Goal: Task Accomplishment & Management: Manage account settings

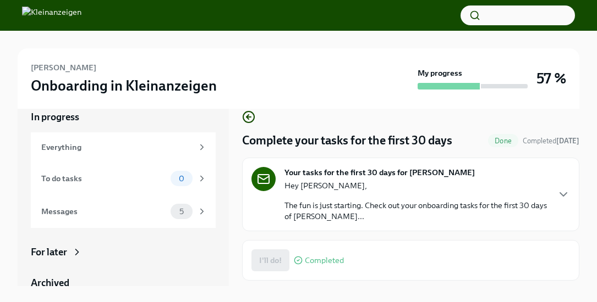
scroll to position [31, 0]
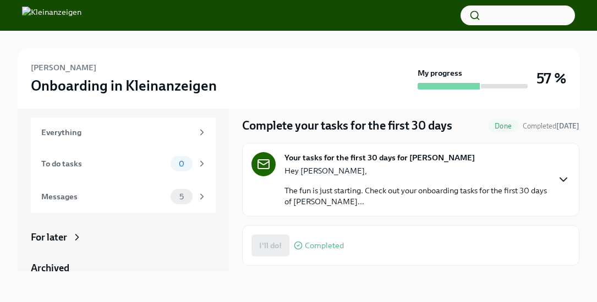
click at [562, 179] on icon "button" at bounding box center [562, 179] width 13 height 13
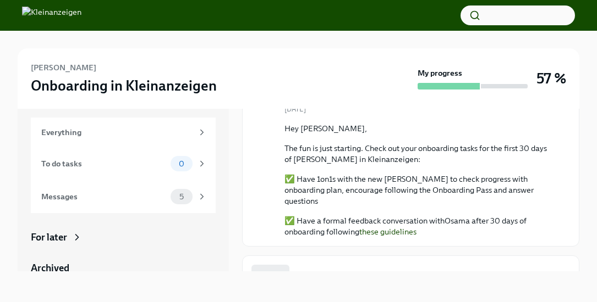
scroll to position [91, 0]
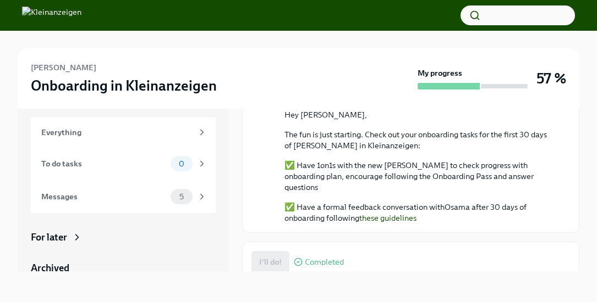
click at [299, 258] on icon at bounding box center [298, 262] width 9 height 9
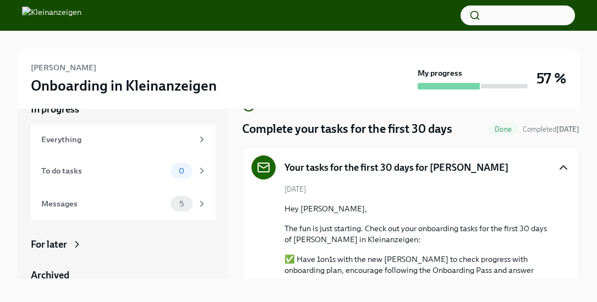
scroll to position [0, 0]
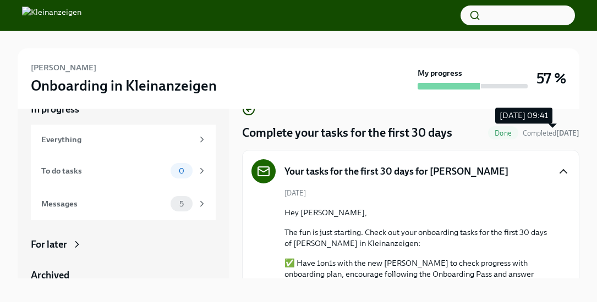
click at [556, 136] on span "Completed [DATE]" at bounding box center [550, 133] width 57 height 8
click at [74, 203] on div "Messages" at bounding box center [103, 204] width 125 height 12
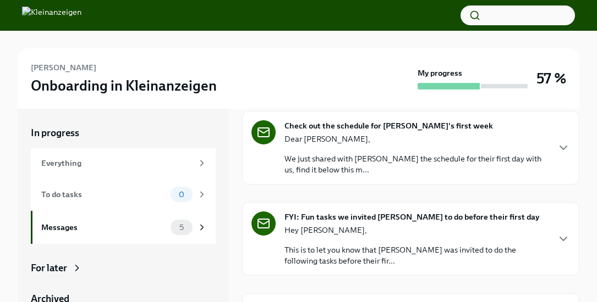
scroll to position [40, 0]
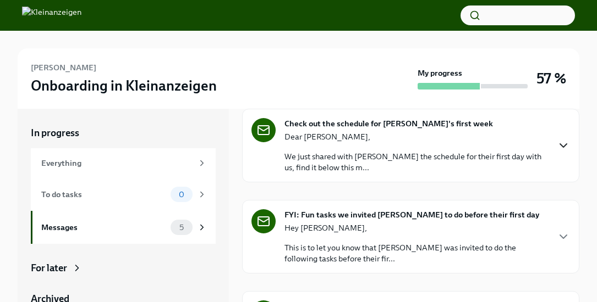
click at [560, 147] on icon "button" at bounding box center [562, 145] width 13 height 13
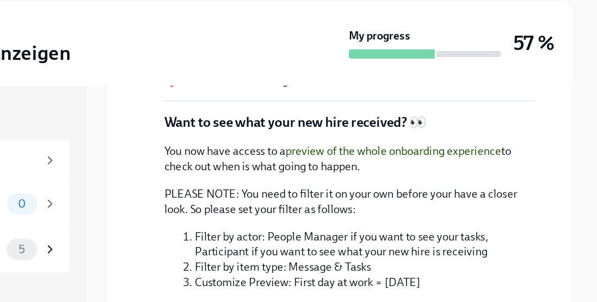
scroll to position [440, 0]
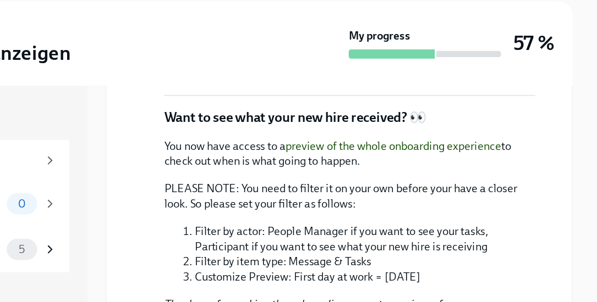
click at [429, 148] on link "preview of the whole onboarding experience" at bounding box center [450, 153] width 156 height 10
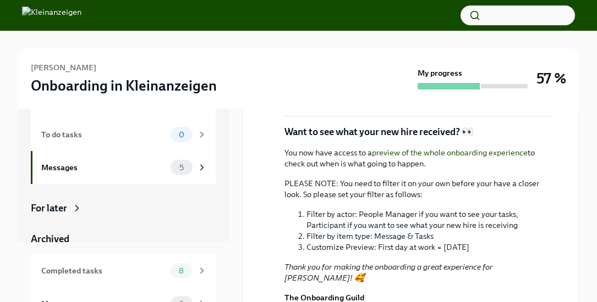
scroll to position [78, 0]
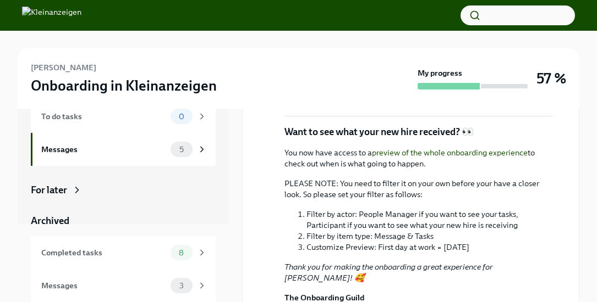
click at [55, 190] on div "For later" at bounding box center [49, 190] width 36 height 13
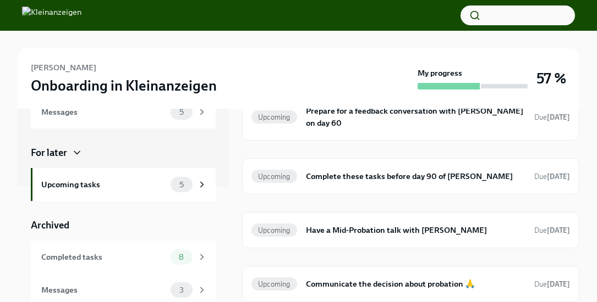
scroll to position [120, 0]
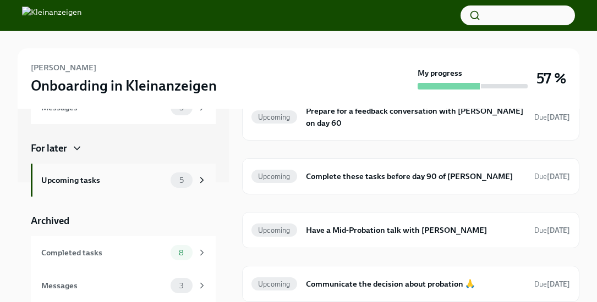
click at [92, 180] on div "Upcoming tasks" at bounding box center [103, 180] width 125 height 12
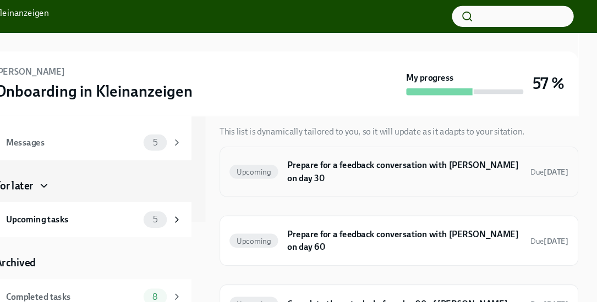
scroll to position [31, 0]
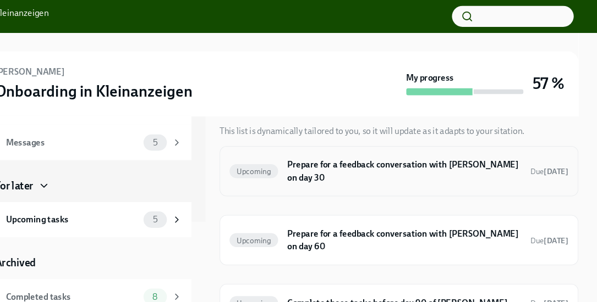
click at [345, 156] on h6 "Prepare for a feedback conversation with [PERSON_NAME] on day 30" at bounding box center [415, 161] width 219 height 24
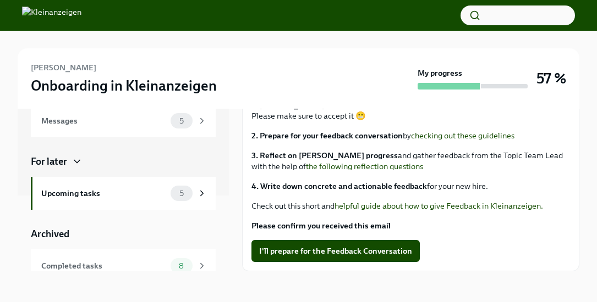
scroll to position [86, 0]
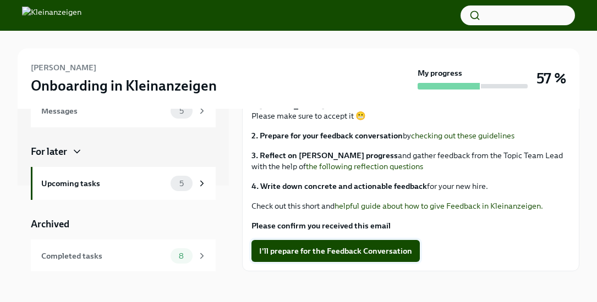
click at [283, 251] on span "I'll prepare for the Feedback Conversation" at bounding box center [335, 251] width 153 height 11
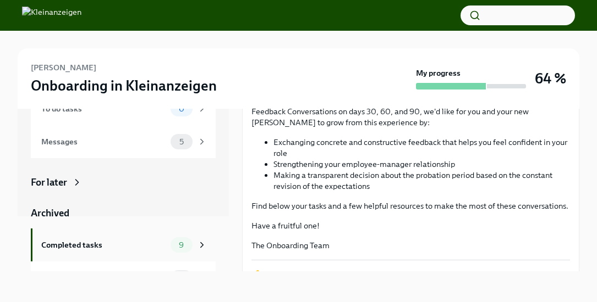
scroll to position [78, 0]
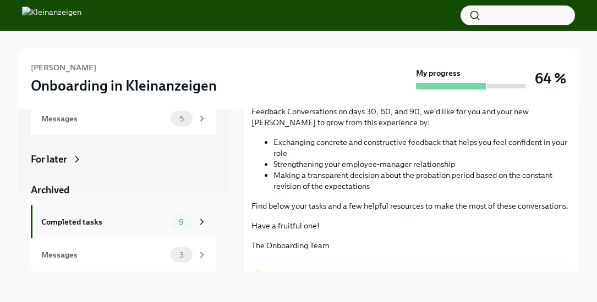
click at [137, 219] on div "Completed tasks" at bounding box center [103, 222] width 125 height 12
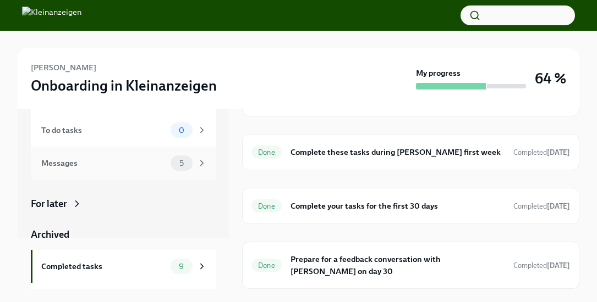
scroll to position [78, 0]
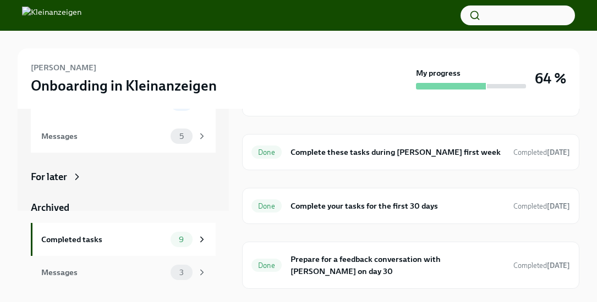
click at [82, 274] on div "Messages" at bounding box center [103, 273] width 125 height 12
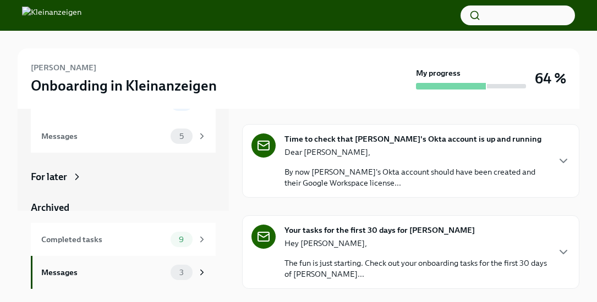
scroll to position [82, 0]
click at [568, 165] on icon "button" at bounding box center [562, 160] width 13 height 13
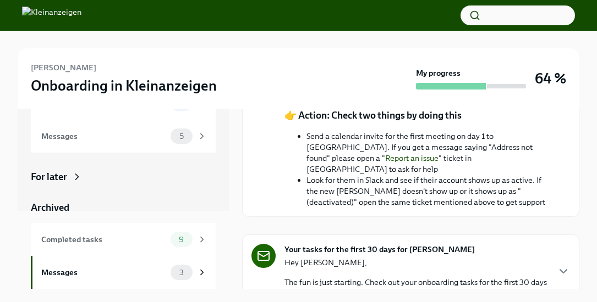
scroll to position [236, 0]
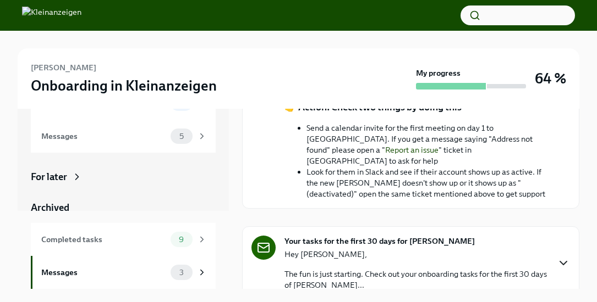
click at [559, 257] on icon "button" at bounding box center [562, 263] width 13 height 13
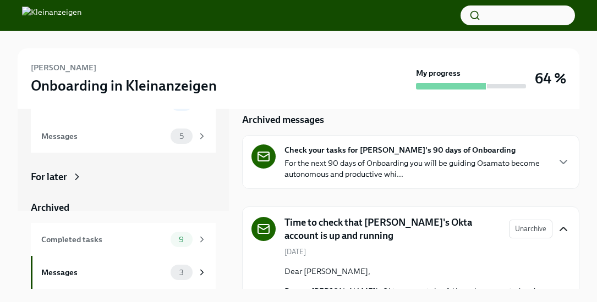
scroll to position [0, 0]
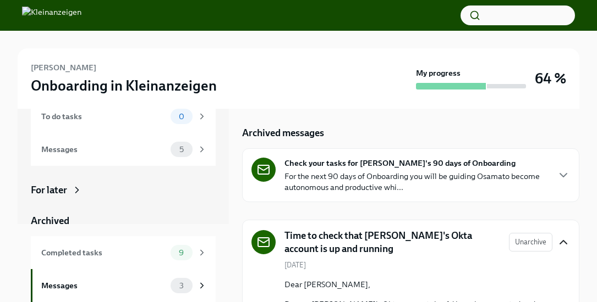
click at [331, 240] on h5 "Time to check that [PERSON_NAME]'s Okta account is up and running" at bounding box center [392, 242] width 216 height 26
click at [262, 245] on icon at bounding box center [263, 242] width 13 height 13
click at [269, 129] on h5 "Archived messages" at bounding box center [283, 132] width 82 height 13
click at [194, 282] on div "3" at bounding box center [188, 285] width 36 height 15
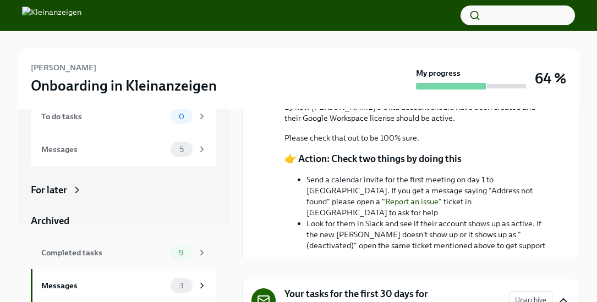
scroll to position [13, 0]
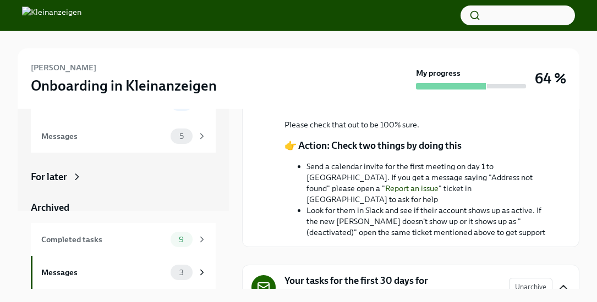
click at [77, 174] on icon at bounding box center [76, 177] width 11 height 11
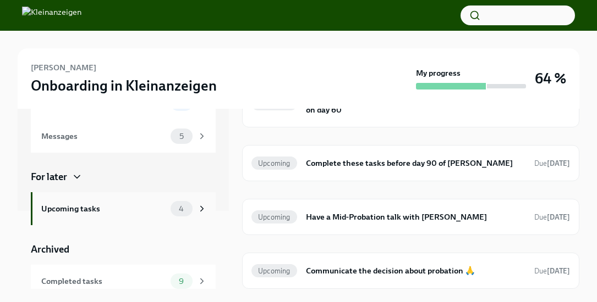
click at [157, 205] on div "Upcoming tasks" at bounding box center [103, 209] width 125 height 12
click at [203, 209] on icon at bounding box center [202, 209] width 3 height 5
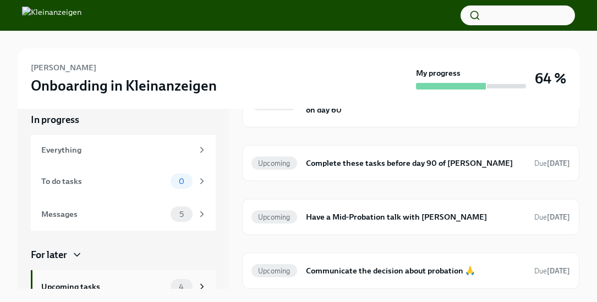
scroll to position [0, 0]
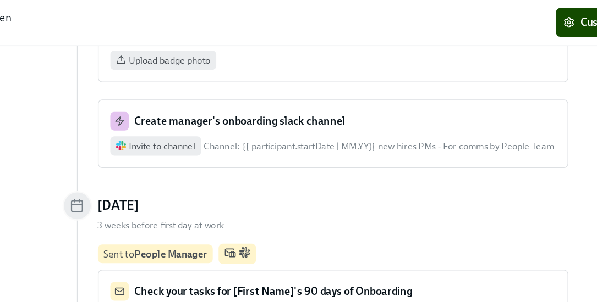
scroll to position [189, 0]
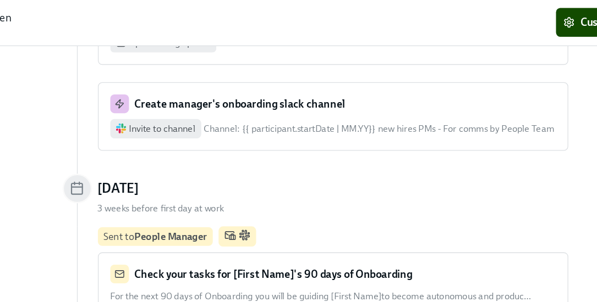
click at [278, 98] on div "Channel: {{ participant.startDate | MM.YY}} new hires PMs - For comms by People…" at bounding box center [353, 98] width 268 height 10
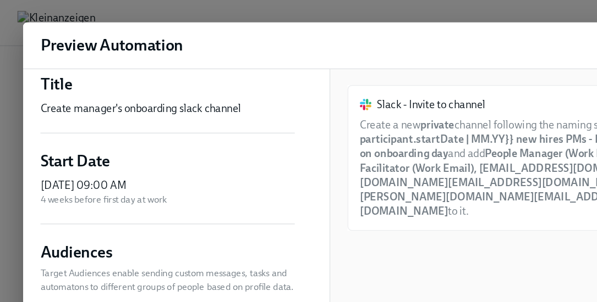
scroll to position [19, 0]
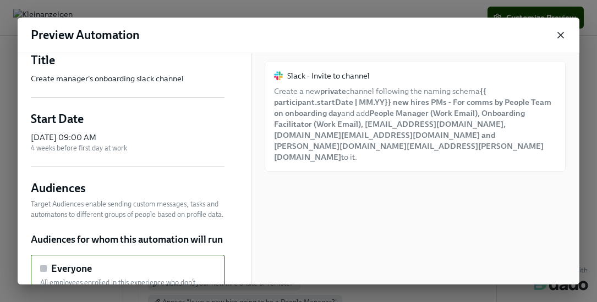
click at [560, 32] on icon "button" at bounding box center [560, 35] width 11 height 11
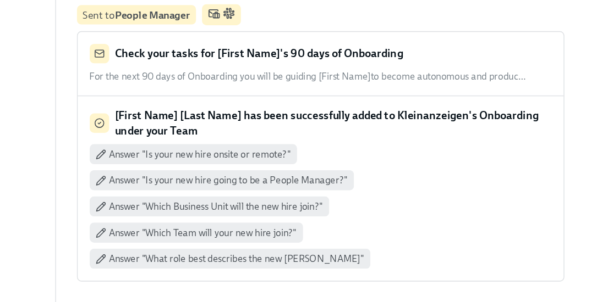
scroll to position [321, 0]
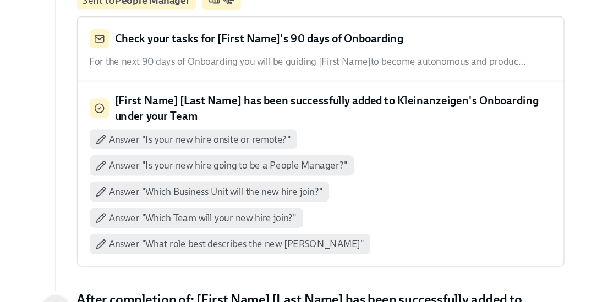
click at [236, 155] on span "Answer "Is your new hire onsite or remote?"" at bounding box center [229, 151] width 134 height 10
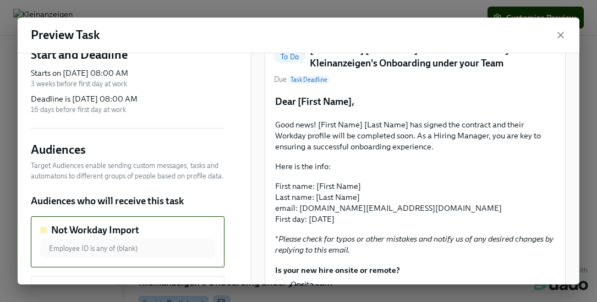
scroll to position [114, 0]
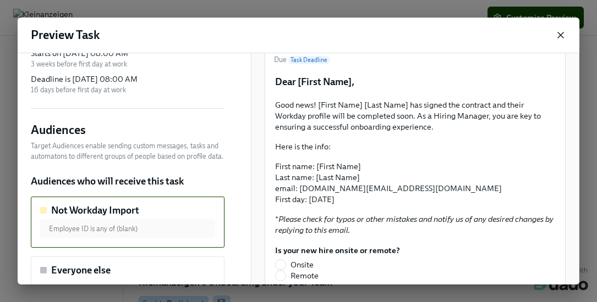
click at [560, 34] on icon "button" at bounding box center [560, 35] width 11 height 11
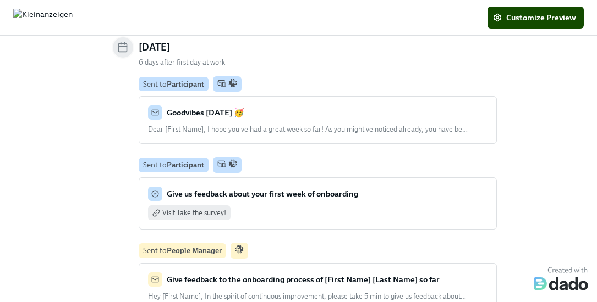
scroll to position [3357, 0]
